Goal: Task Accomplishment & Management: Use online tool/utility

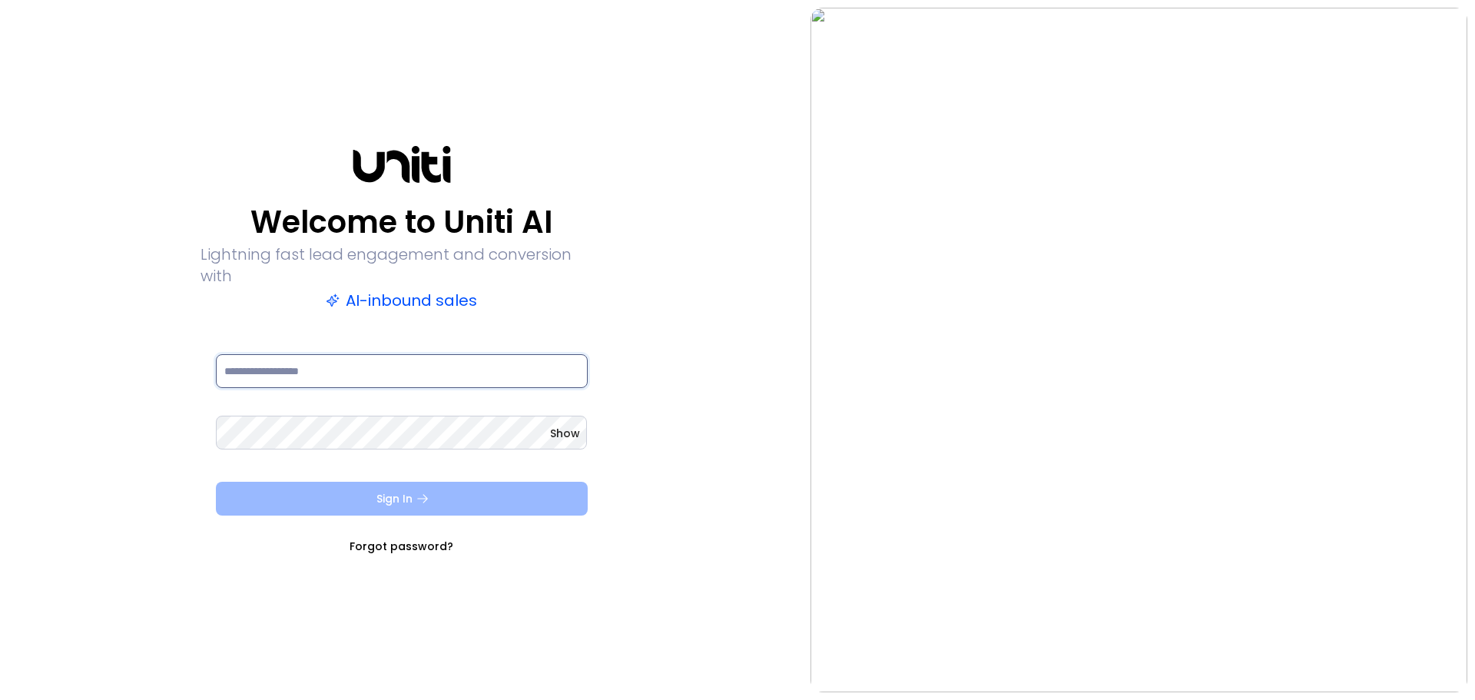
type input "**********"
click at [543, 494] on button "Sign In" at bounding box center [402, 499] width 372 height 34
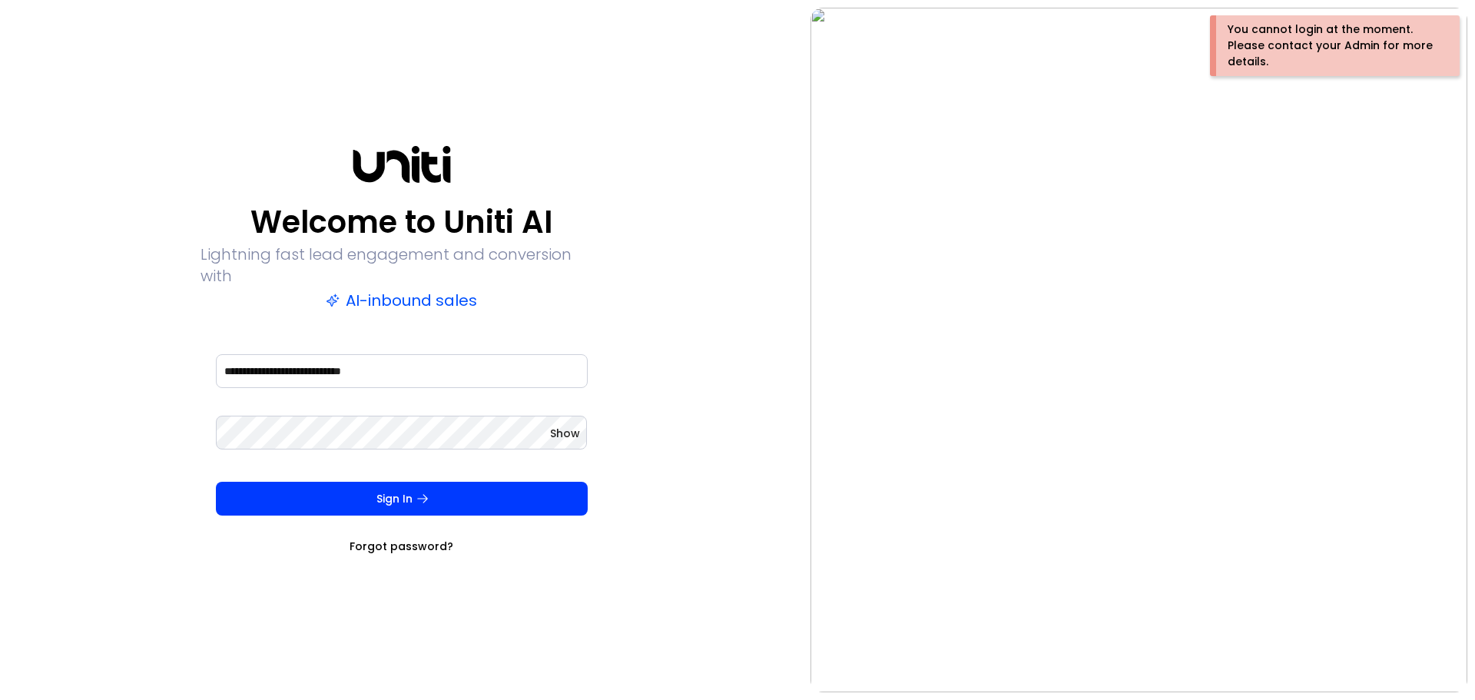
click at [1144, 25] on img at bounding box center [1138, 350] width 657 height 684
click at [691, 279] on div "**********" at bounding box center [401, 350] width 787 height 684
